Goal: Find specific page/section: Find specific page/section

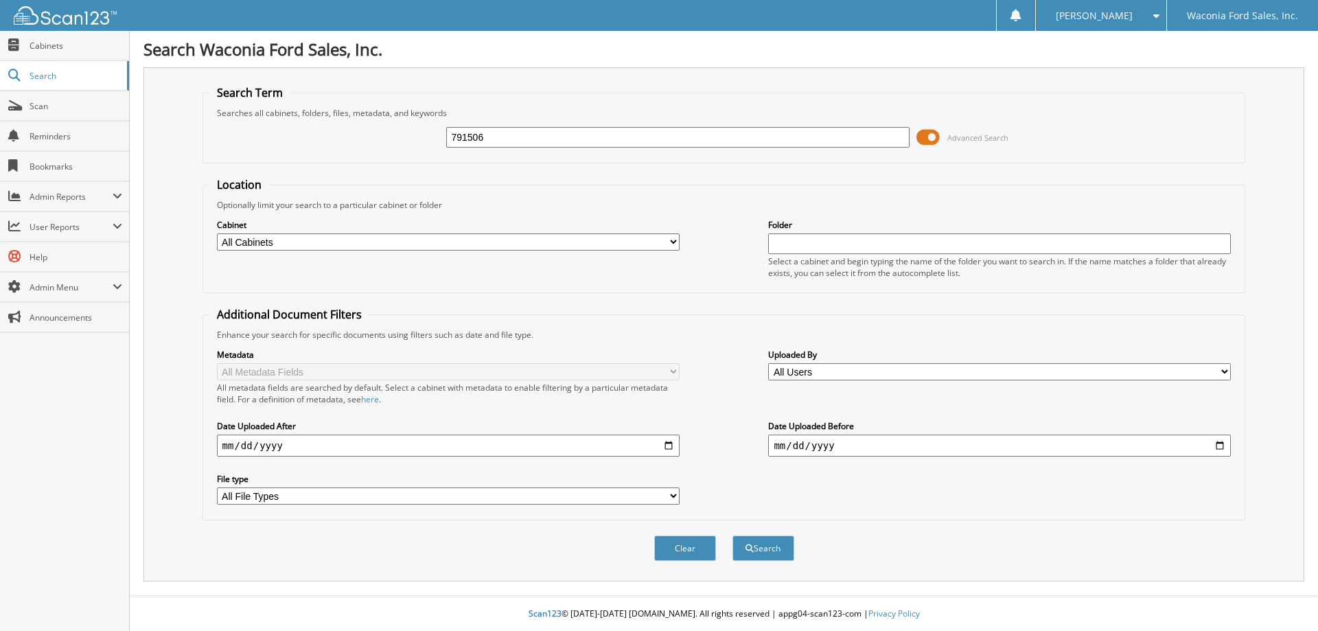
type input "791506"
click at [732, 535] on button "Search" at bounding box center [763, 547] width 62 height 25
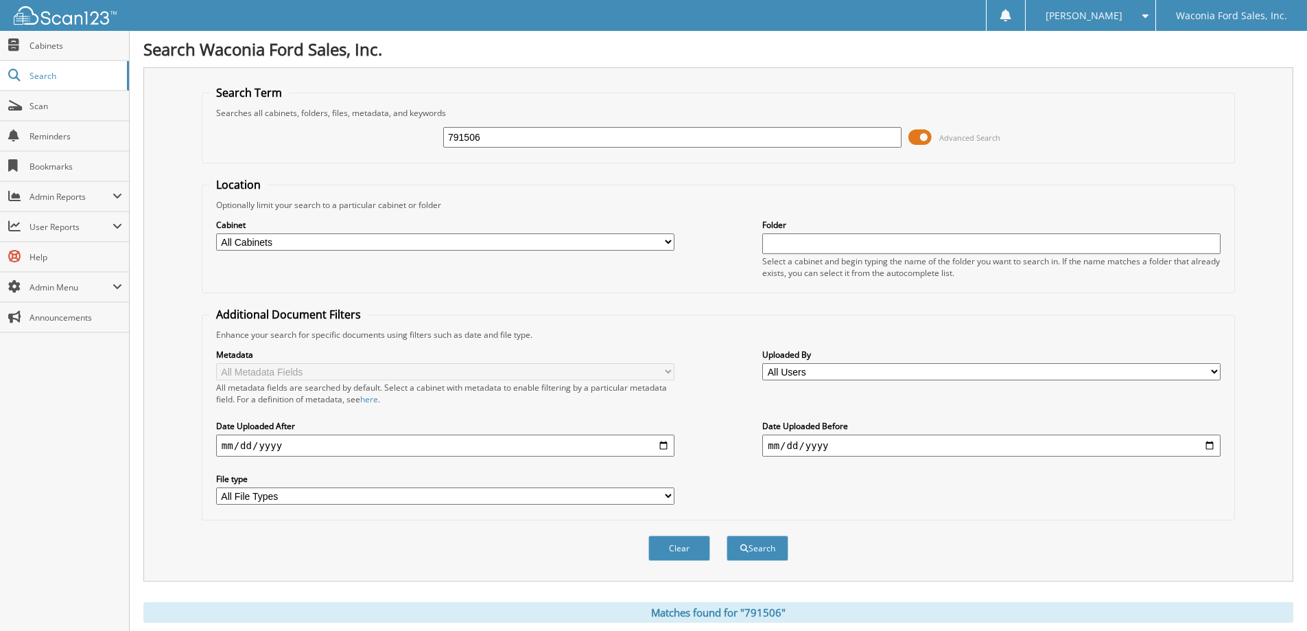
click at [929, 139] on span at bounding box center [920, 137] width 23 height 21
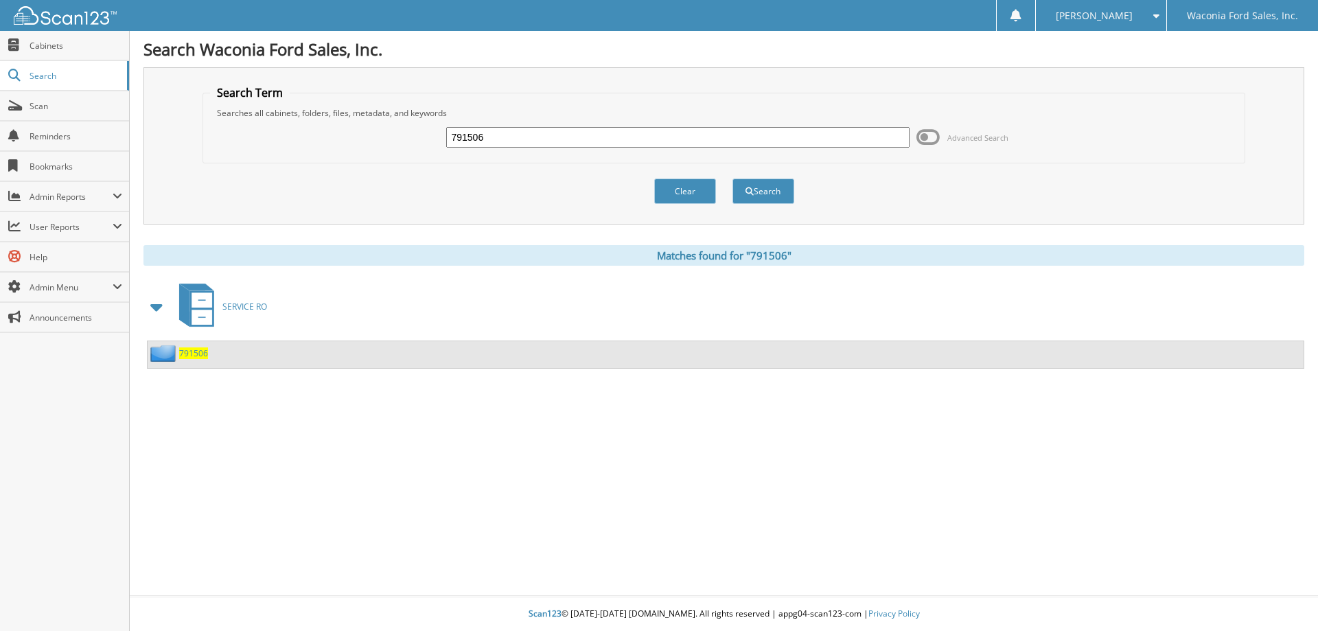
click at [200, 353] on span "791506" at bounding box center [193, 353] width 29 height 12
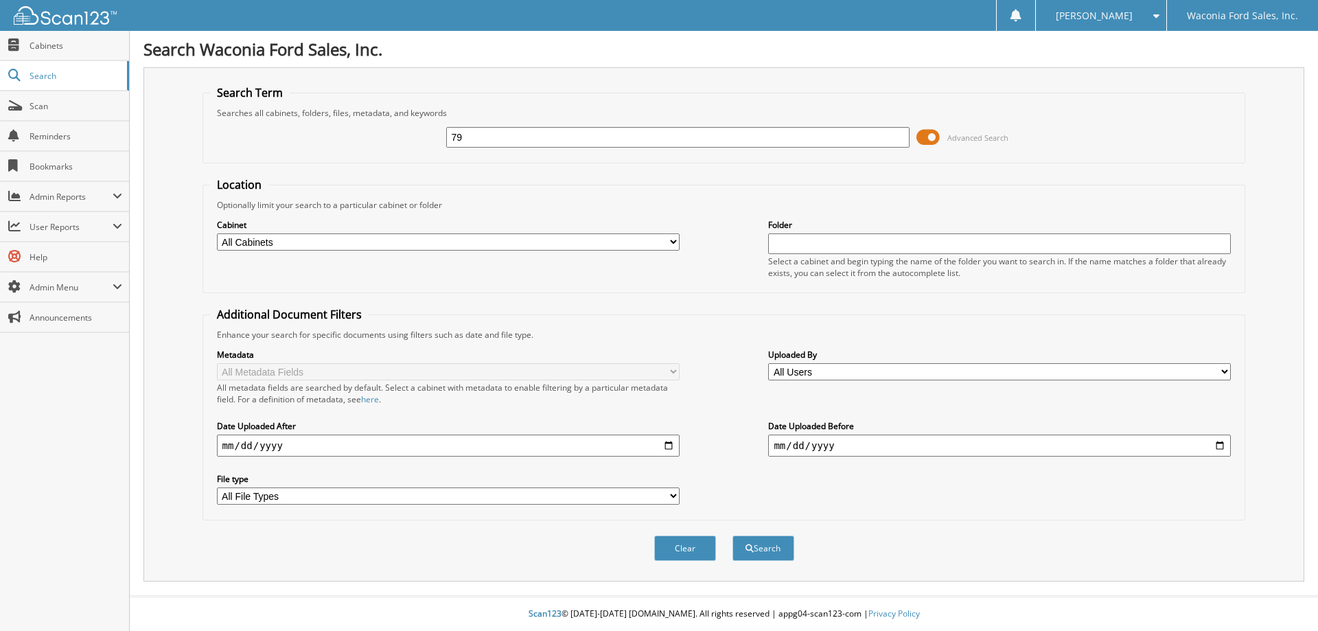
type input "7"
click at [67, 44] on span "Cabinets" at bounding box center [76, 46] width 93 height 12
click at [51, 74] on span "Search" at bounding box center [75, 76] width 91 height 12
click at [70, 47] on span "Cabinets" at bounding box center [76, 46] width 93 height 12
